Goal: Information Seeking & Learning: Learn about a topic

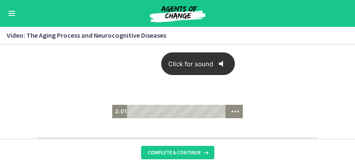
click at [137, 81] on div "Click for sound @keyframes VOLUME_SMALL_WAVE_FLASH { 0% { opacity: 0; } 33% { o…" at bounding box center [177, 74] width 131 height 60
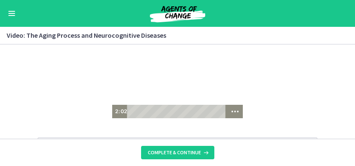
click at [137, 81] on div at bounding box center [177, 81] width 131 height 74
click at [140, 87] on div at bounding box center [177, 81] width 131 height 74
click at [173, 77] on div at bounding box center [177, 81] width 131 height 74
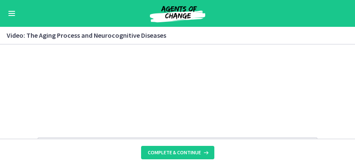
click at [173, 77] on div at bounding box center [177, 81] width 131 height 74
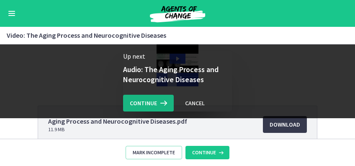
click at [153, 105] on span "Continue" at bounding box center [143, 103] width 27 height 10
